Goal: Information Seeking & Learning: Learn about a topic

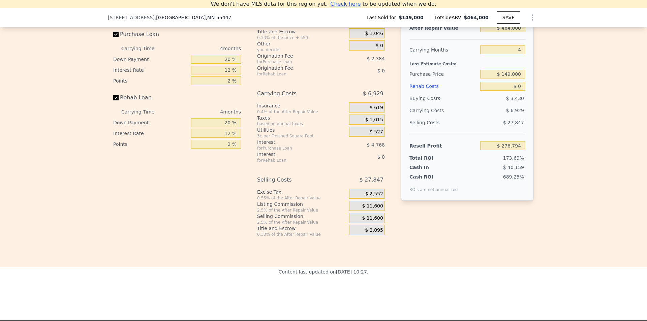
scroll to position [936, 0]
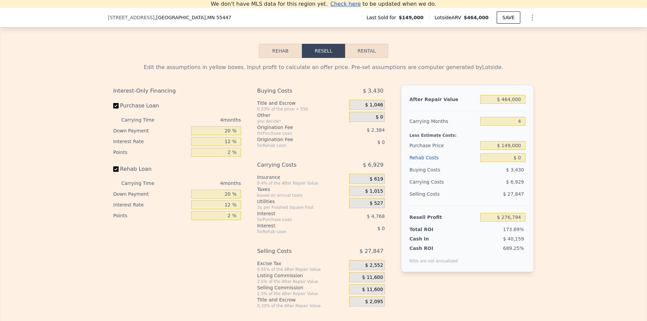
click at [281, 58] on button "Rehab" at bounding box center [280, 51] width 43 height 14
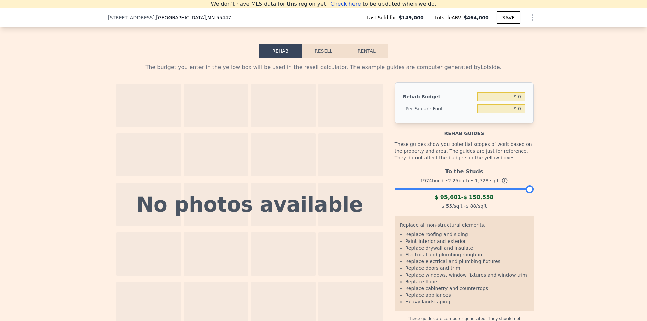
click at [314, 58] on button "Resell" at bounding box center [323, 51] width 43 height 14
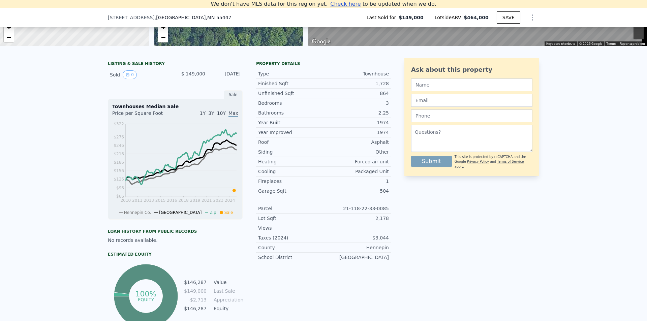
scroll to position [8, 0]
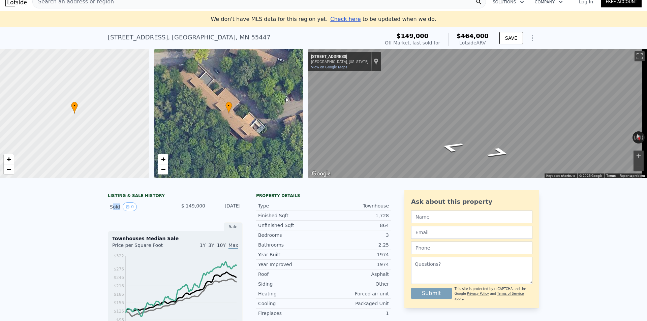
drag, startPoint x: 109, startPoint y: 213, endPoint x: 116, endPoint y: 213, distance: 6.7
click at [116, 211] on div "Sold 0" at bounding box center [140, 207] width 60 height 9
click at [127, 211] on button "0" at bounding box center [130, 207] width 14 height 9
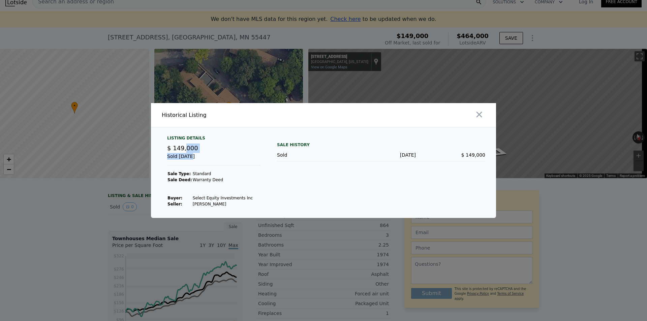
drag, startPoint x: 184, startPoint y: 148, endPoint x: 189, endPoint y: 156, distance: 9.0
click at [189, 156] on div "Listing Details $ 149,000 Sold [DATE] Sale Type: Standard Sale Deed: Warranty D…" at bounding box center [214, 171] width 104 height 72
click at [189, 156] on div "Sold [DATE]" at bounding box center [214, 159] width 94 height 12
drag, startPoint x: 193, startPoint y: 175, endPoint x: 199, endPoint y: 183, distance: 9.8
click at [199, 183] on tbody "Sale Type: Standard Sale Deed: Warranty Deed Buyer : Select Equity Investments …" at bounding box center [210, 189] width 86 height 36
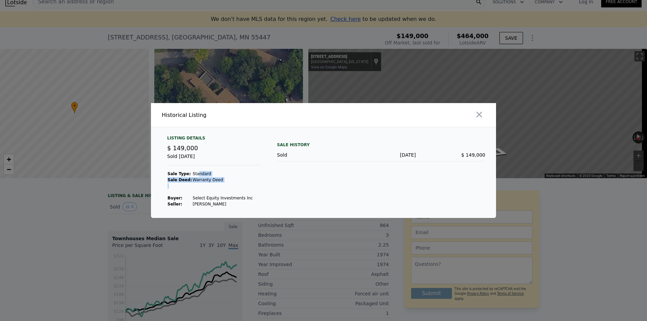
click at [199, 183] on td at bounding box center [222, 186] width 61 height 6
click at [201, 183] on td at bounding box center [222, 186] width 61 height 6
click at [76, 218] on div at bounding box center [323, 160] width 647 height 321
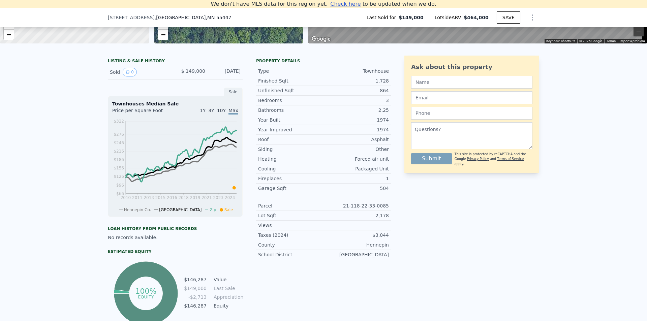
scroll to position [236, 0]
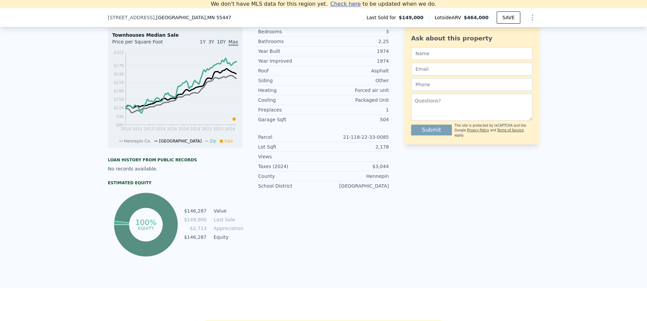
drag, startPoint x: 215, startPoint y: 237, endPoint x: 247, endPoint y: 249, distance: 34.4
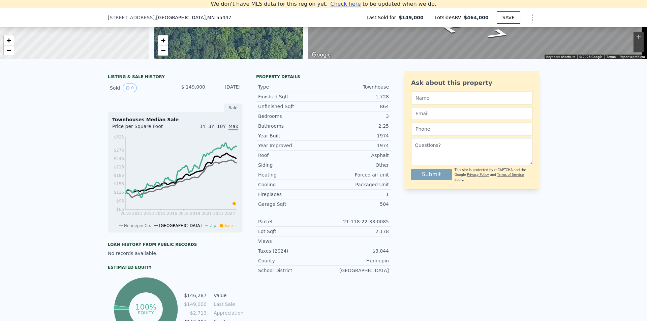
scroll to position [0, 0]
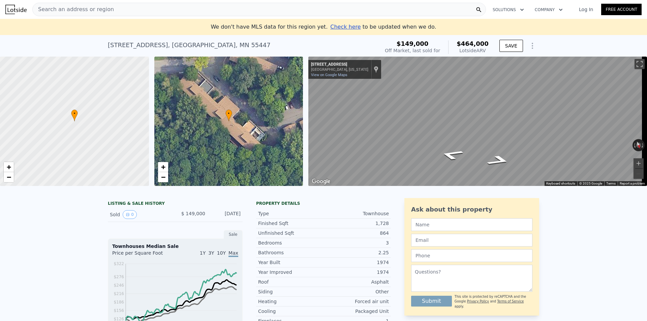
drag, startPoint x: 245, startPoint y: 250, endPoint x: 253, endPoint y: 142, distance: 108.8
click at [450, 140] on icon "Go Southeast, 27th Ave N" at bounding box center [449, 140] width 31 height 16
